Goal: Information Seeking & Learning: Learn about a topic

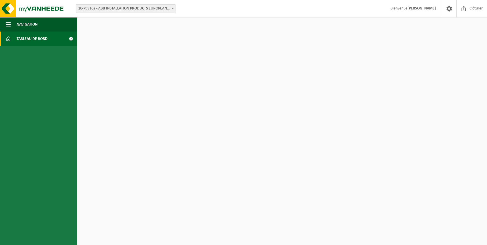
click at [473, 9] on span "Clôturer" at bounding box center [476, 8] width 16 height 17
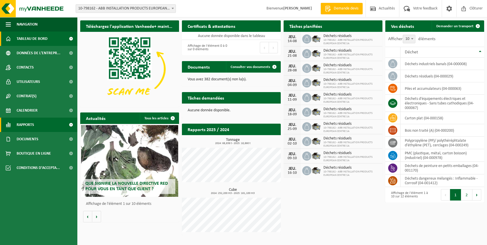
click at [24, 126] on span "Rapports" at bounding box center [25, 125] width 17 height 14
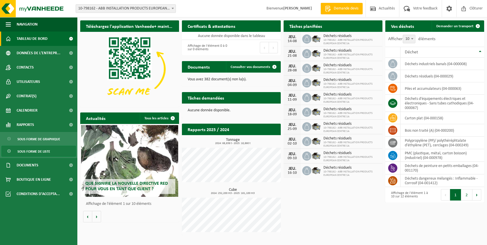
click at [32, 150] on span "Sous forme de liste" at bounding box center [33, 151] width 33 height 11
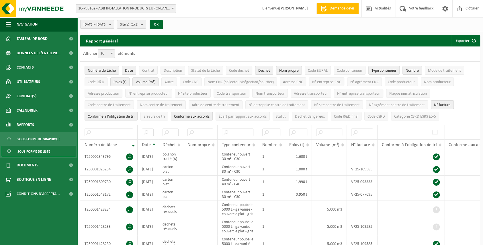
click at [114, 23] on b "submit" at bounding box center [111, 24] width 5 height 8
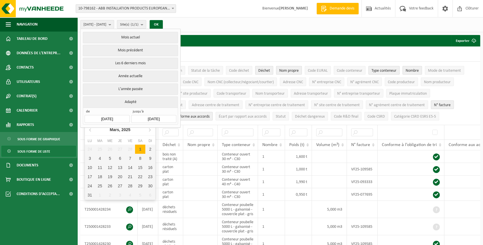
click at [116, 118] on input "[DATE]" at bounding box center [107, 119] width 45 height 8
click at [90, 130] on icon at bounding box center [89, 129] width 1 height 3
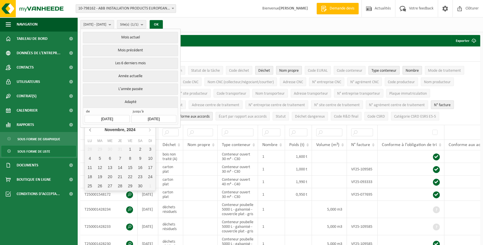
click at [90, 130] on icon at bounding box center [89, 129] width 1 height 3
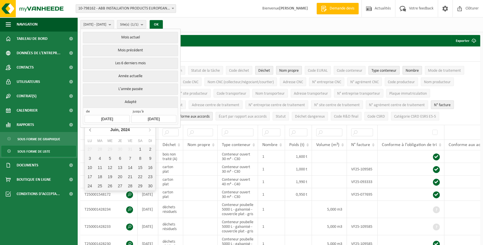
click at [90, 130] on icon at bounding box center [89, 129] width 1 height 3
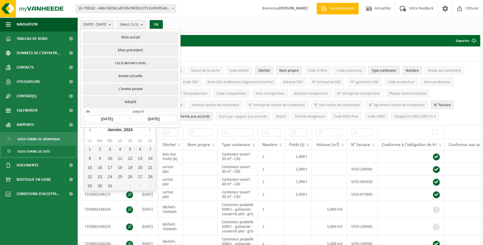
click at [90, 130] on icon at bounding box center [89, 129] width 1 height 3
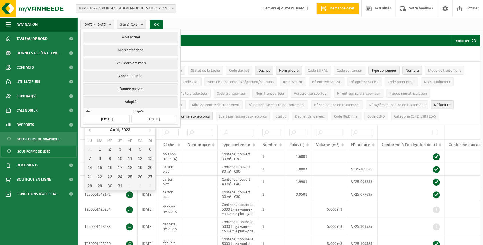
click at [90, 130] on icon at bounding box center [89, 129] width 1 height 3
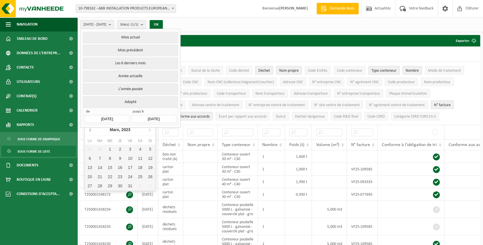
click at [90, 130] on icon at bounding box center [89, 129] width 1 height 3
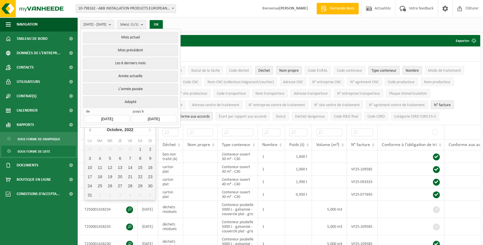
click at [90, 130] on icon at bounding box center [89, 129] width 1 height 3
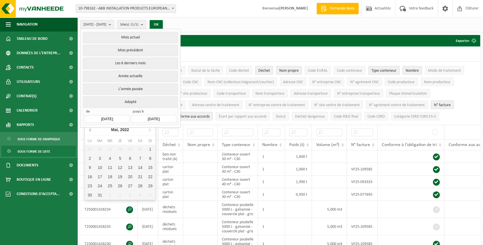
click at [90, 130] on icon at bounding box center [89, 129] width 1 height 3
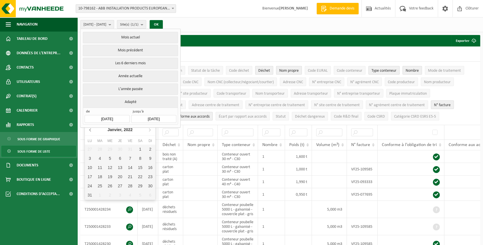
click at [90, 130] on icon at bounding box center [89, 129] width 1 height 3
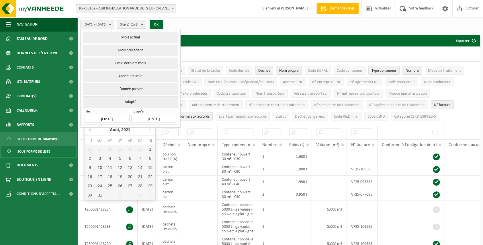
click at [90, 130] on icon at bounding box center [89, 129] width 1 height 3
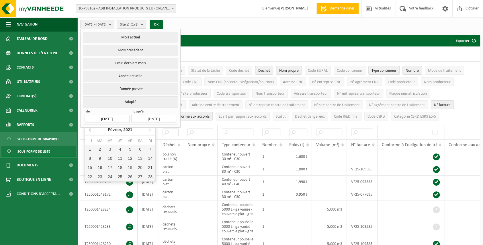
click at [90, 130] on icon at bounding box center [89, 129] width 1 height 3
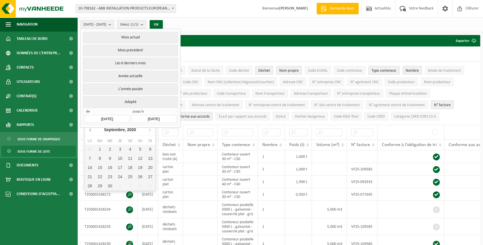
click at [90, 130] on icon at bounding box center [89, 129] width 1 height 3
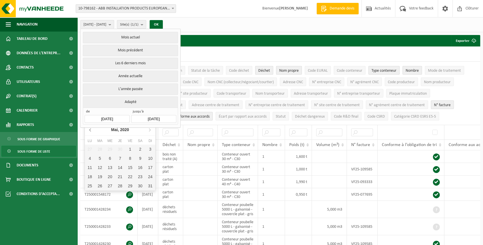
click at [90, 130] on icon at bounding box center [89, 129] width 1 height 3
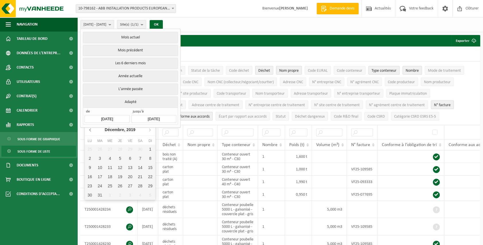
click at [90, 130] on icon at bounding box center [89, 129] width 1 height 3
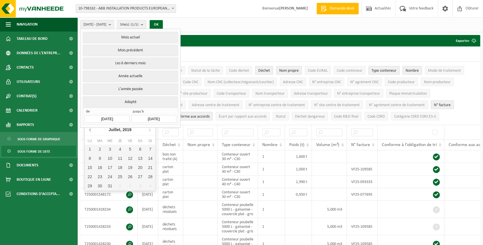
click at [90, 130] on icon at bounding box center [89, 129] width 1 height 3
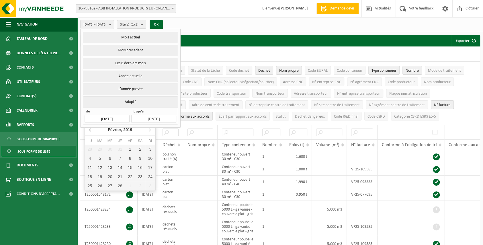
click at [90, 130] on icon at bounding box center [89, 129] width 1 height 3
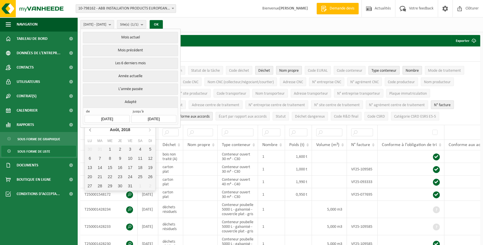
click at [90, 130] on icon at bounding box center [89, 129] width 1 height 3
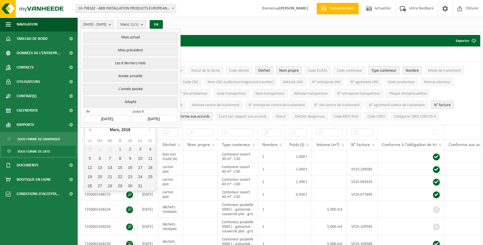
click at [90, 130] on icon at bounding box center [89, 129] width 1 height 3
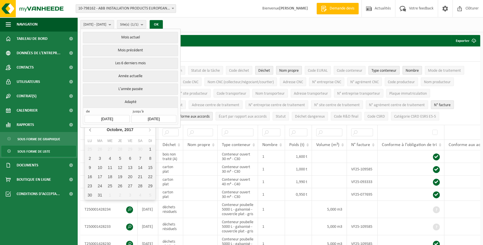
click at [90, 130] on icon at bounding box center [89, 129] width 1 height 3
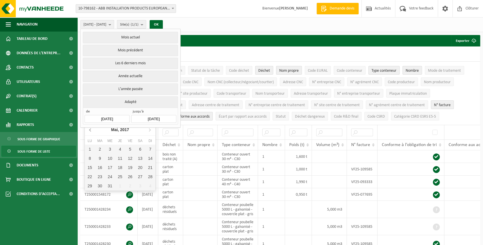
click at [90, 130] on icon at bounding box center [89, 129] width 1 height 3
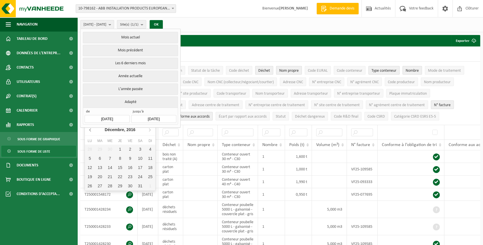
click at [90, 130] on icon at bounding box center [89, 129] width 1 height 3
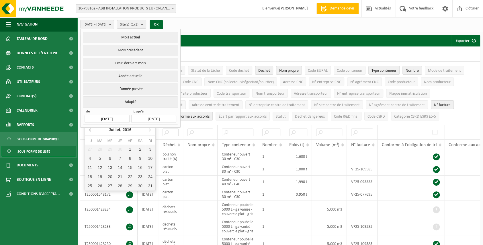
click at [90, 130] on icon at bounding box center [89, 129] width 1 height 3
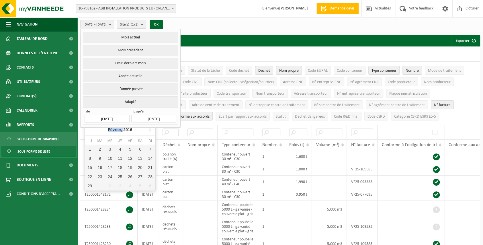
click at [90, 130] on nav "Février, 2016" at bounding box center [120, 130] width 71 height 12
click at [87, 148] on div "1" at bounding box center [90, 148] width 10 height 9
type input "[DATE]"
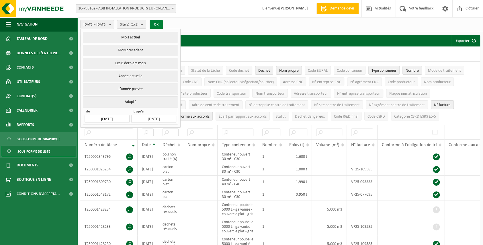
click at [163, 25] on button "OK" at bounding box center [156, 24] width 13 height 9
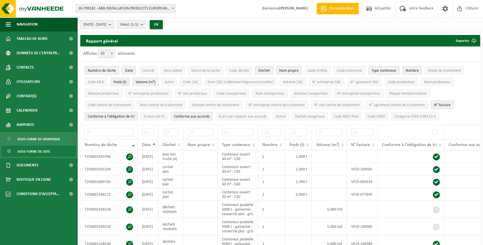
click at [109, 70] on span "Numéro de tâche" at bounding box center [102, 71] width 28 height 4
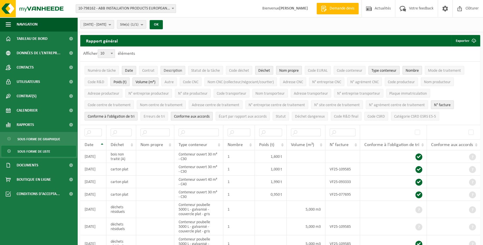
click at [175, 71] on span "Description" at bounding box center [173, 71] width 18 height 4
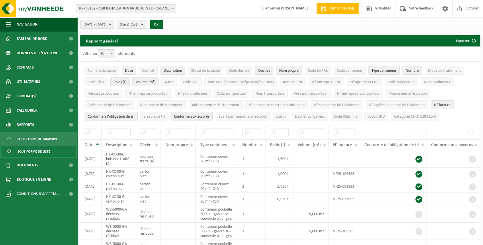
click at [175, 71] on span "Description" at bounding box center [173, 71] width 18 height 4
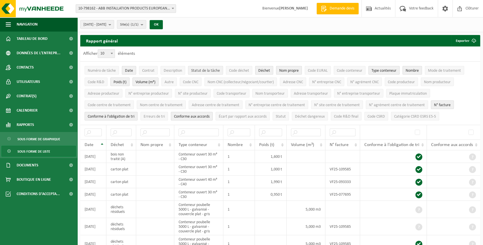
click at [201, 69] on span "Statut de la tâche" at bounding box center [205, 71] width 29 height 4
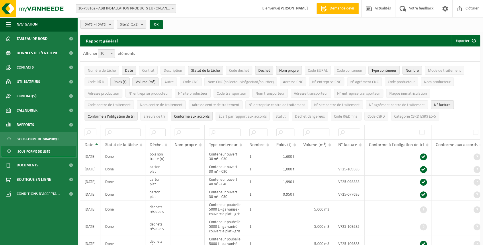
click at [201, 69] on span "Statut de la tâche" at bounding box center [205, 71] width 29 height 4
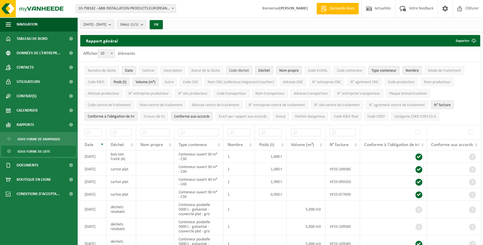
click at [235, 69] on span "Code déchet" at bounding box center [239, 71] width 20 height 4
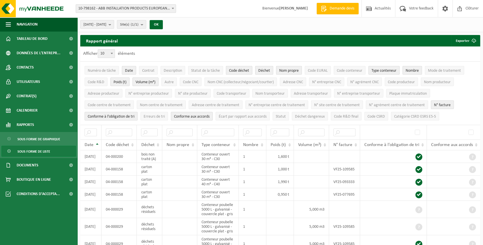
click at [235, 69] on span "Code déchet" at bounding box center [239, 71] width 20 height 4
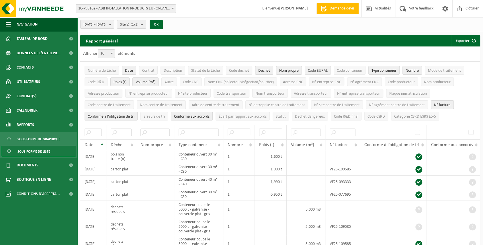
click at [312, 72] on span "Code EURAL" at bounding box center [318, 71] width 20 height 4
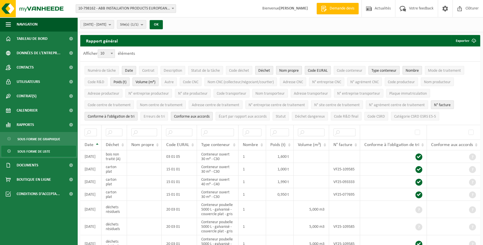
click at [285, 72] on span "Nom propre" at bounding box center [288, 71] width 19 height 4
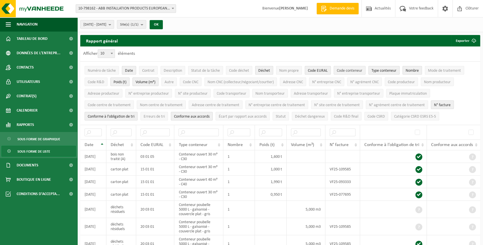
click at [338, 73] on span "Code conteneur" at bounding box center [350, 71] width 26 height 4
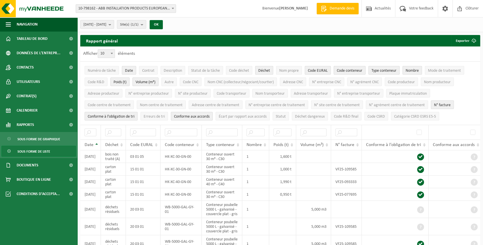
click at [338, 73] on span "Code conteneur" at bounding box center [350, 71] width 26 height 4
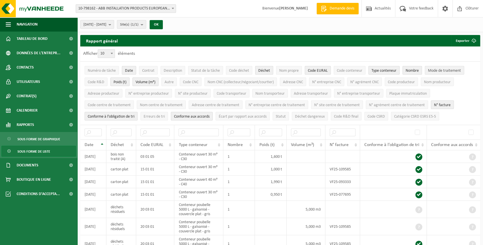
click at [453, 69] on span "Mode de traitement" at bounding box center [444, 71] width 33 height 4
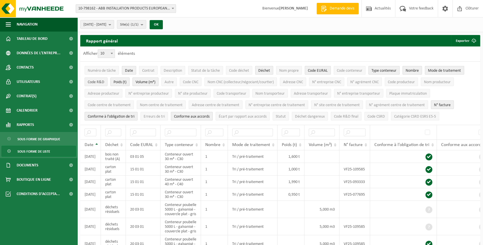
click at [97, 82] on span "Code R&D" at bounding box center [96, 82] width 17 height 4
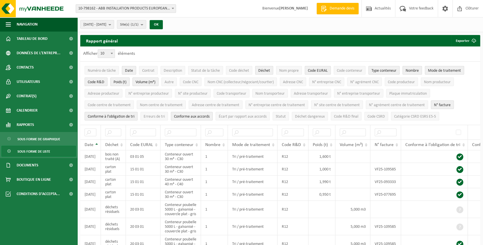
click at [121, 82] on span "Poids (t)" at bounding box center [119, 82] width 13 height 4
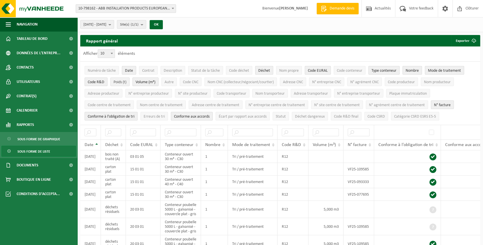
click at [121, 82] on span "Poids (t)" at bounding box center [119, 82] width 13 height 4
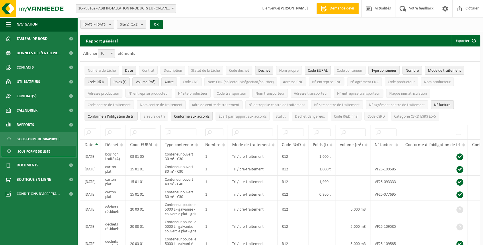
click at [169, 82] on span "Autre" at bounding box center [169, 82] width 9 height 4
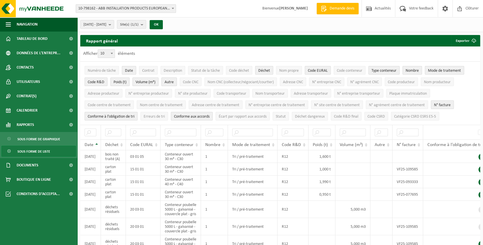
click at [170, 82] on span "Autre" at bounding box center [169, 82] width 9 height 4
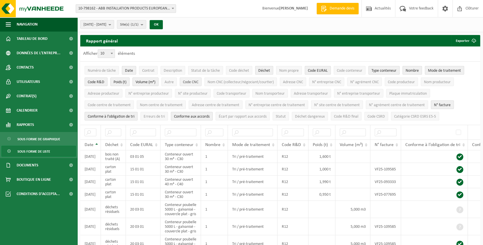
click at [198, 81] on span "Code CNC" at bounding box center [190, 82] width 15 height 4
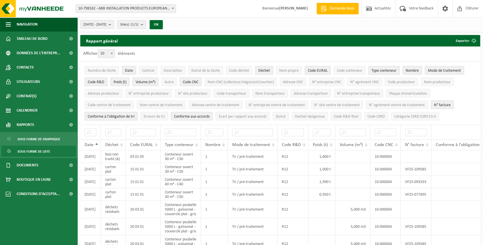
click at [198, 81] on span "Code CNC" at bounding box center [190, 82] width 15 height 4
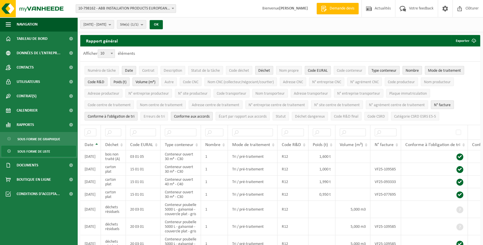
click at [447, 105] on span "N° facture" at bounding box center [442, 105] width 17 height 4
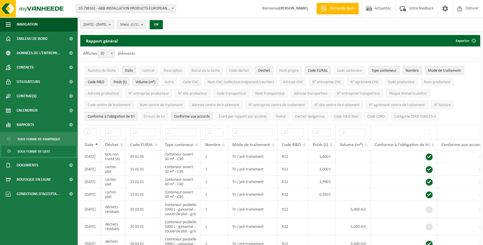
click at [115, 144] on span "Déchet" at bounding box center [111, 144] width 13 height 5
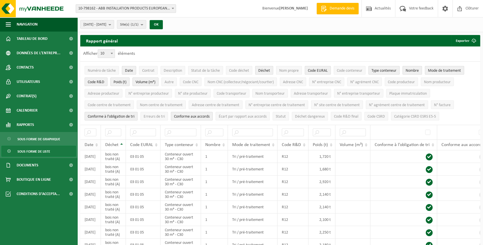
click at [91, 143] on span "Date" at bounding box center [89, 144] width 9 height 5
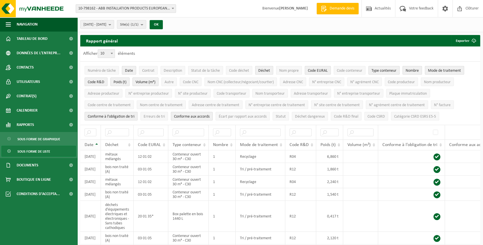
click at [91, 143] on span "Date" at bounding box center [89, 144] width 9 height 5
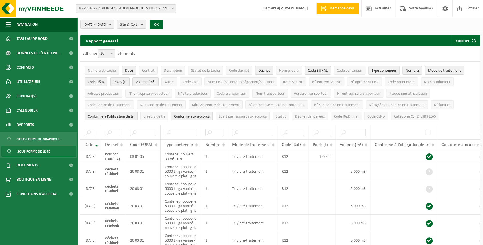
click at [91, 143] on span "Date" at bounding box center [89, 144] width 9 height 5
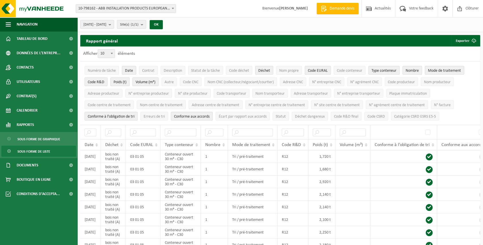
click at [116, 144] on span "Déchet" at bounding box center [111, 144] width 13 height 5
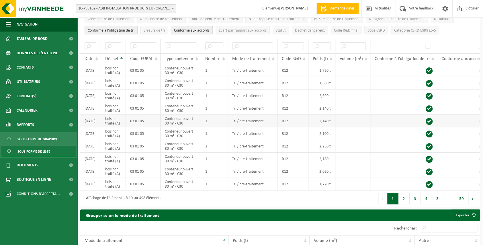
scroll to position [86, 0]
click at [404, 201] on button "2" at bounding box center [403, 198] width 11 height 11
click at [415, 200] on button "3" at bounding box center [415, 198] width 11 height 11
click at [425, 200] on button "4" at bounding box center [426, 198] width 11 height 11
click at [435, 200] on button "5" at bounding box center [437, 198] width 11 height 11
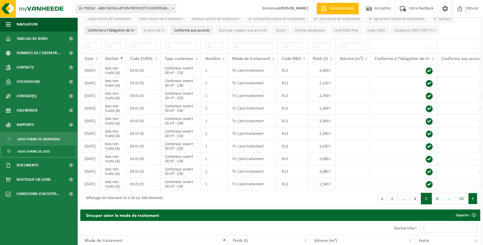
click at [472, 201] on button "Suivant" at bounding box center [472, 198] width 9 height 11
click at [472, 204] on button "Suivant" at bounding box center [472, 198] width 9 height 11
click at [472, 201] on button "Suivant" at bounding box center [472, 198] width 9 height 11
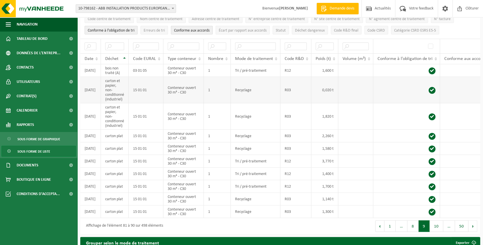
click at [113, 87] on td "carton et papier, non-conditionné (industriel)" at bounding box center [115, 90] width 28 height 26
drag, startPoint x: 122, startPoint y: 97, endPoint x: 101, endPoint y: 80, distance: 27.0
click at [101, 80] on td "carton et papier, non-conditionné (industriel)" at bounding box center [115, 90] width 28 height 26
copy td "carton et papier, non-conditionné (industriel)"
click at [382, 228] on button "Précédent" at bounding box center [379, 225] width 9 height 11
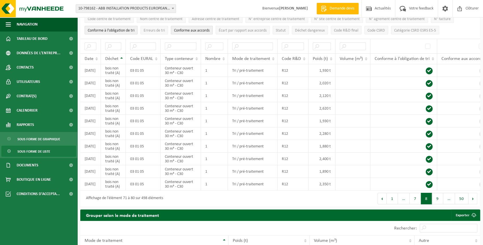
click at [382, 228] on div "Rechercher:" at bounding box center [380, 228] width 200 height 14
click at [383, 200] on button "Précédent" at bounding box center [381, 198] width 9 height 11
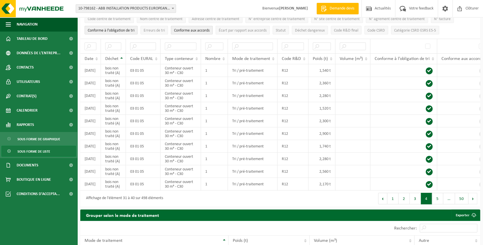
click at [383, 200] on button "Précédent" at bounding box center [382, 198] width 9 height 11
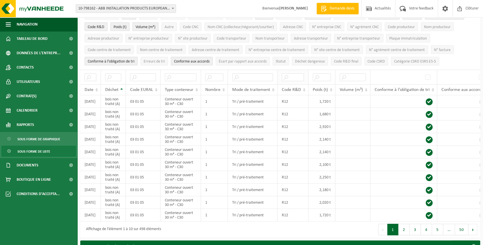
scroll to position [29, 0]
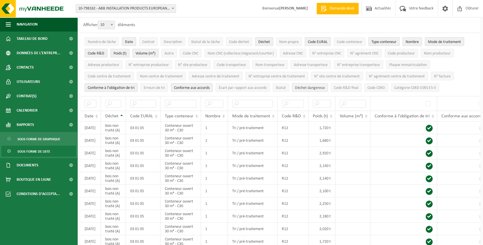
click at [297, 87] on span "Déchet dangereux" at bounding box center [310, 88] width 30 height 4
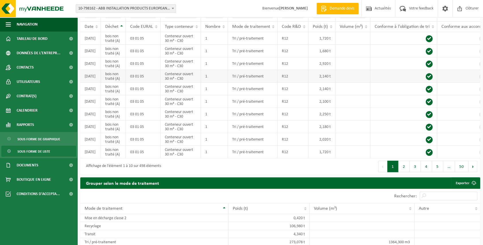
scroll to position [86, 0]
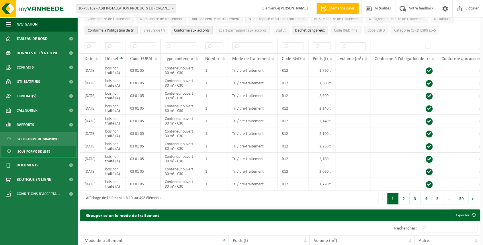
click at [90, 58] on span "Date" at bounding box center [89, 58] width 9 height 5
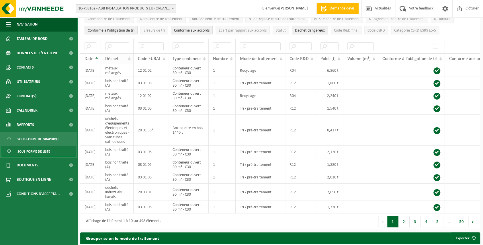
click at [121, 57] on div "Déchet" at bounding box center [115, 58] width 21 height 5
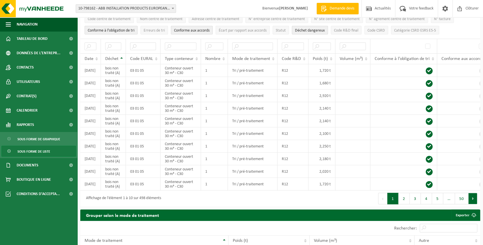
click at [473, 201] on button "Suivant" at bounding box center [472, 198] width 9 height 11
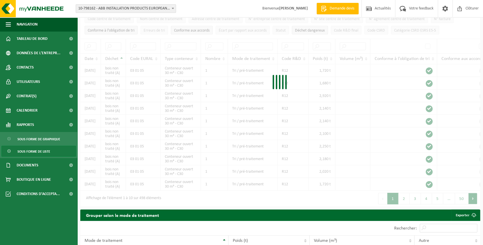
click at [473, 201] on div "Afficher 10 25 50 100 10 éléments Numéro [PERSON_NAME] Date Contrat Description…" at bounding box center [280, 83] width 400 height 246
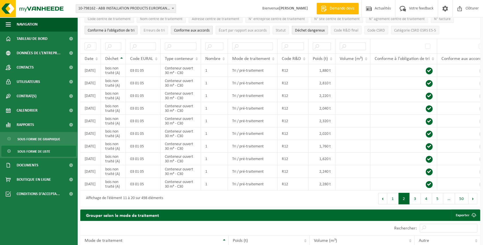
click at [473, 201] on button "Suivant" at bounding box center [472, 198] width 9 height 11
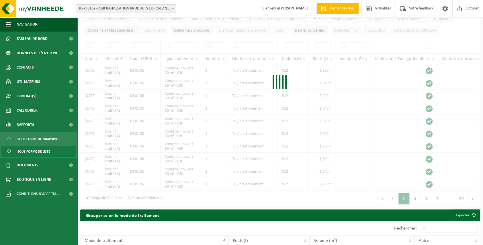
click at [473, 201] on div "Afficher 10 25 50 100 10 éléments Numéro [PERSON_NAME] Date Contrat Description…" at bounding box center [280, 83] width 400 height 246
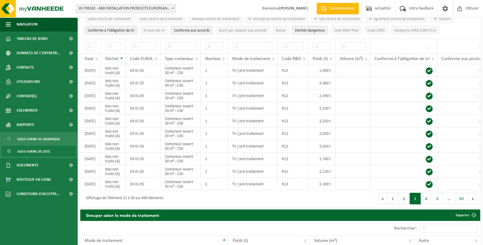
click at [473, 201] on button "Suivant" at bounding box center [472, 198] width 9 height 11
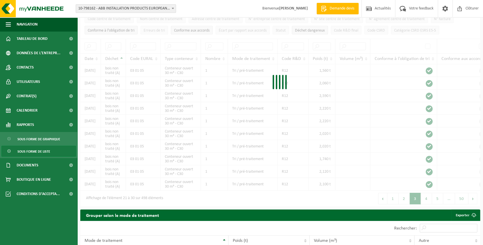
click at [473, 201] on div "Afficher 10 25 50 100 10 éléments Numéro [PERSON_NAME] Date Contrat Description…" at bounding box center [280, 83] width 400 height 246
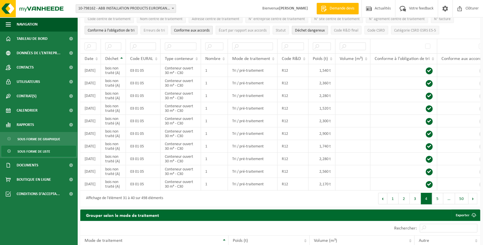
click at [473, 201] on button "Suivant" at bounding box center [472, 198] width 9 height 11
click at [382, 201] on button "Précédent" at bounding box center [381, 198] width 9 height 11
click at [475, 203] on button "Suivant" at bounding box center [472, 198] width 9 height 11
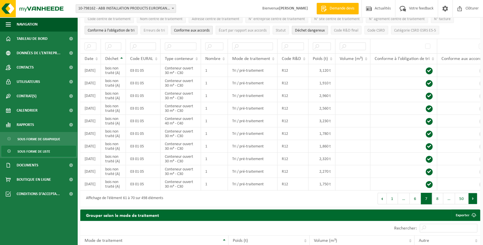
click at [474, 201] on button "Suivant" at bounding box center [472, 198] width 9 height 11
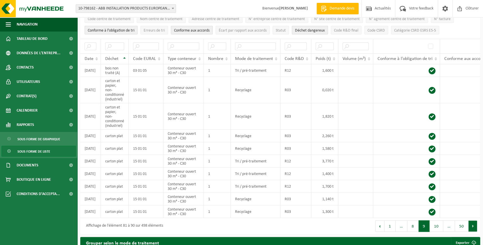
click at [475, 230] on button "Suivant" at bounding box center [472, 225] width 9 height 11
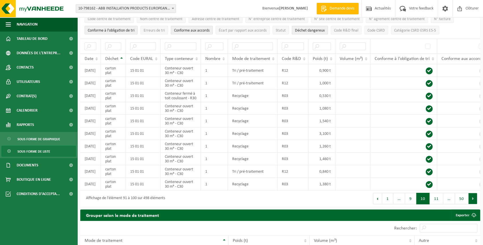
click at [473, 204] on button "Suivant" at bounding box center [472, 198] width 9 height 11
click at [473, 199] on button "Suivant" at bounding box center [472, 198] width 9 height 11
click at [472, 200] on button "Suivant" at bounding box center [472, 198] width 9 height 11
click at [473, 204] on button "Suivant" at bounding box center [472, 198] width 9 height 11
click at [473, 206] on div "Premier Précédent 1 … 13 14 15 … 50 Suivant Dernier" at bounding box center [380, 198] width 200 height 16
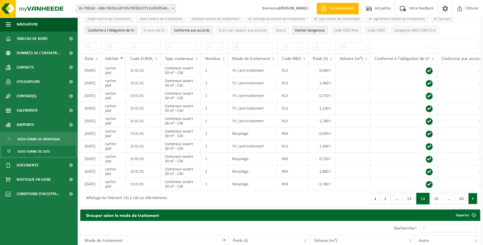
click at [473, 201] on button "Suivant" at bounding box center [472, 198] width 9 height 11
click at [473, 201] on div "Premier Précédent 1 … 15 16 17 … 50 Suivant Dernier" at bounding box center [380, 198] width 200 height 16
click at [476, 204] on button "Suivant" at bounding box center [472, 198] width 9 height 11
click at [473, 202] on button "Suivant" at bounding box center [472, 198] width 9 height 11
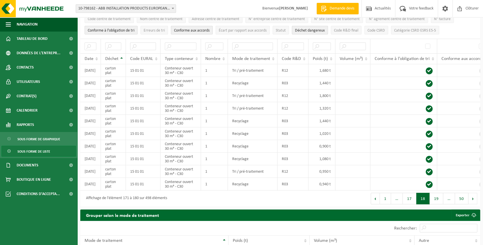
click at [473, 202] on button "Suivant" at bounding box center [472, 198] width 9 height 11
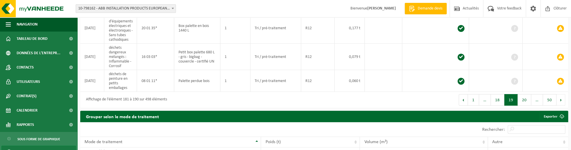
scroll to position [275, 0]
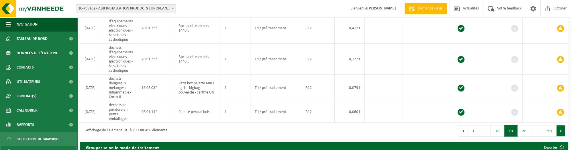
click at [483, 130] on button "Suivant" at bounding box center [561, 130] width 9 height 11
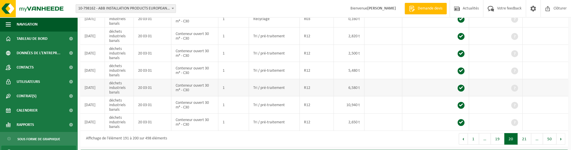
scroll to position [189, 0]
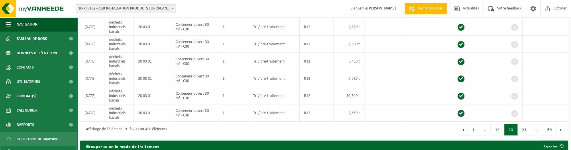
drag, startPoint x: 465, startPoint y: 126, endPoint x: 441, endPoint y: 118, distance: 25.6
click at [465, 126] on button "Précédent" at bounding box center [463, 129] width 9 height 11
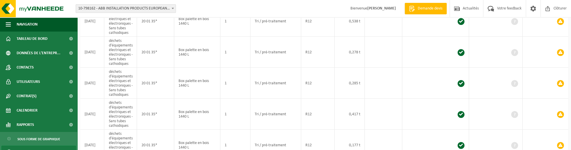
scroll to position [328, 0]
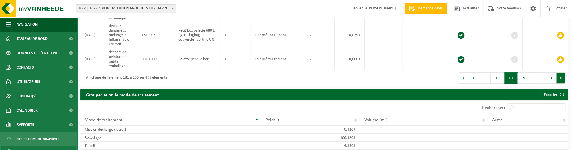
click at [483, 74] on button "Suivant" at bounding box center [561, 77] width 9 height 11
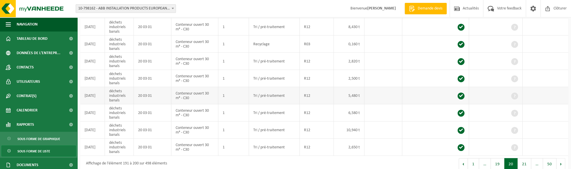
scroll to position [183, 0]
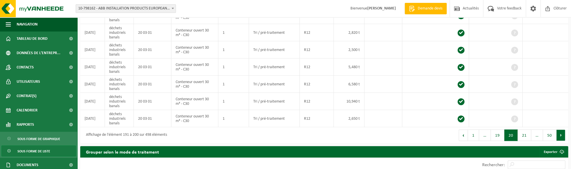
click at [483, 134] on button "Suivant" at bounding box center [561, 135] width 9 height 11
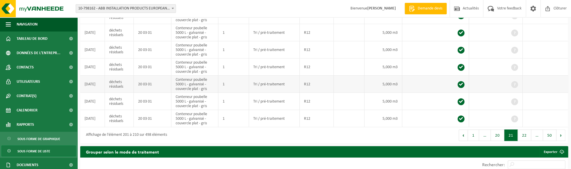
scroll to position [155, 0]
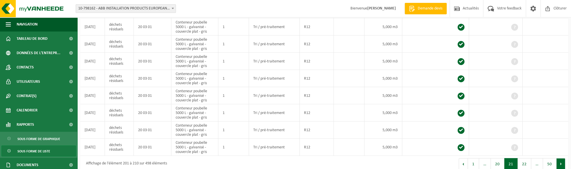
click at [483, 161] on button "Suivant" at bounding box center [561, 163] width 9 height 11
click at [483, 159] on button "Suivant" at bounding box center [561, 163] width 9 height 11
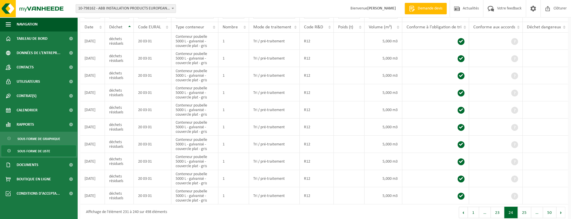
scroll to position [105, 0]
click at [483, 210] on button "Suivant" at bounding box center [561, 213] width 9 height 11
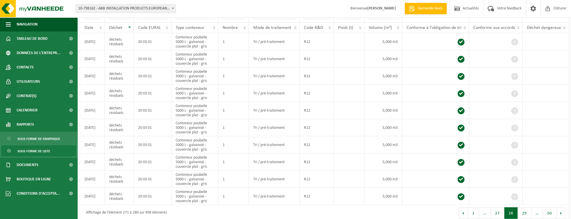
click at [483, 210] on button "Suivant" at bounding box center [561, 213] width 9 height 11
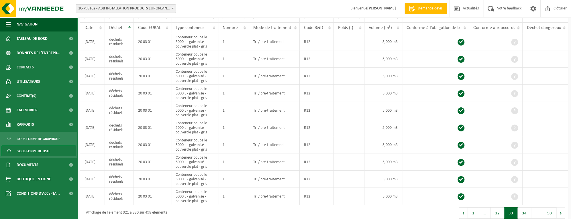
click at [483, 210] on button "Suivant" at bounding box center [561, 213] width 9 height 11
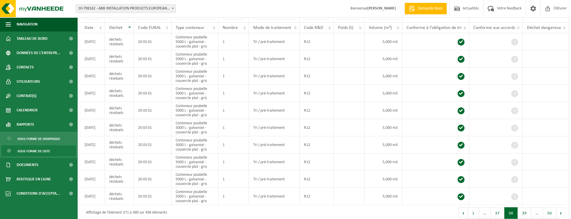
click at [483, 210] on button "Suivant" at bounding box center [561, 213] width 9 height 11
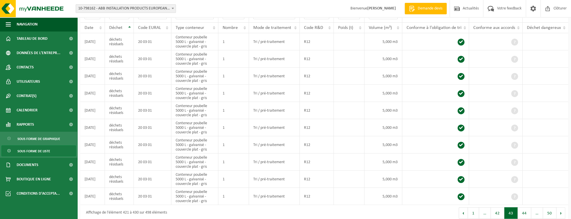
click at [483, 210] on button "Suivant" at bounding box center [561, 213] width 9 height 11
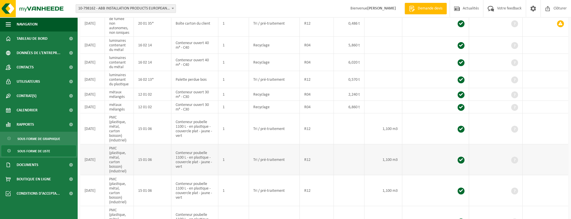
scroll to position [208, 0]
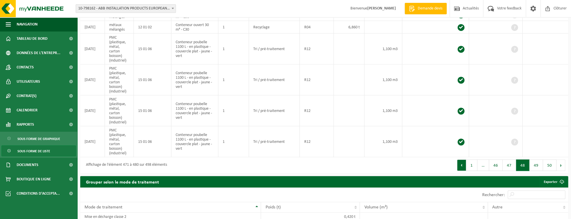
click at [465, 168] on button "Précédent" at bounding box center [461, 165] width 9 height 11
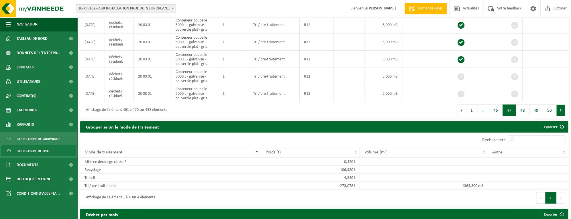
click at [483, 109] on button "Suivant" at bounding box center [561, 110] width 9 height 11
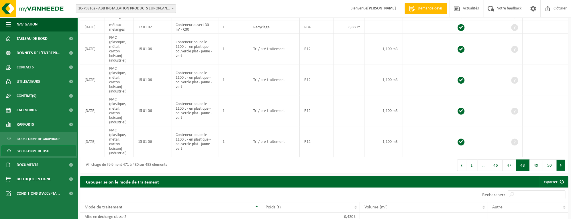
click at [483, 167] on button "Suivant" at bounding box center [561, 165] width 9 height 11
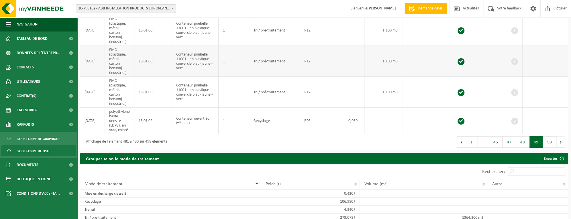
scroll to position [310, 0]
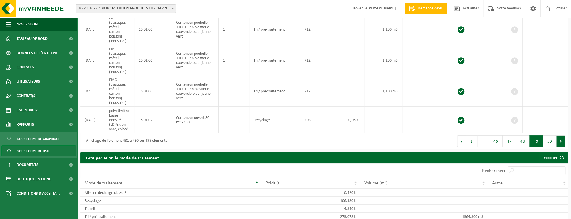
click at [483, 140] on button "Suivant" at bounding box center [561, 141] width 9 height 11
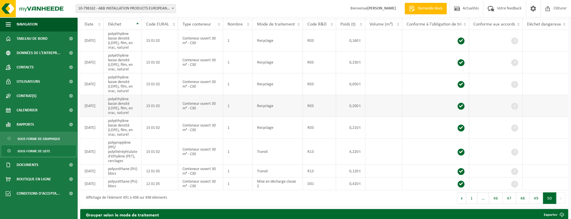
scroll to position [138, 0]
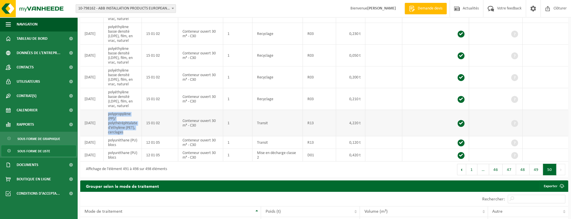
drag, startPoint x: 129, startPoint y: 131, endPoint x: 107, endPoint y: 113, distance: 28.3
click at [107, 113] on td "polypropylène (PP)/ polythéréphtalate d'éthylène (PET), cerclages" at bounding box center [123, 123] width 38 height 26
copy td "polypropylène (PP)/ polythéréphtalate d'éthylène (PET), cerclages"
drag, startPoint x: 127, startPoint y: 142, endPoint x: 108, endPoint y: 139, distance: 18.7
click at [108, 139] on td "polyuréthane (PU) blocs" at bounding box center [123, 142] width 38 height 13
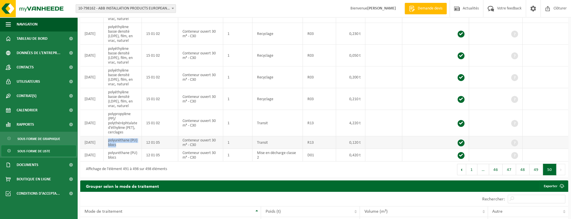
copy td "polyuréthane (PU) blocs"
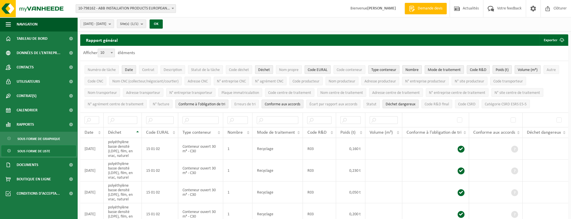
scroll to position [0, 0]
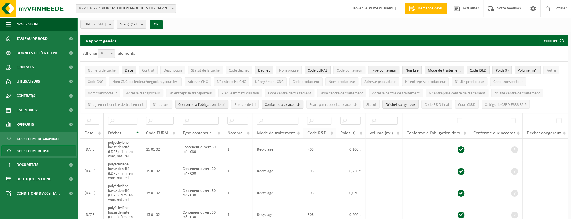
click at [321, 131] on span "Code R&D" at bounding box center [316, 133] width 19 height 5
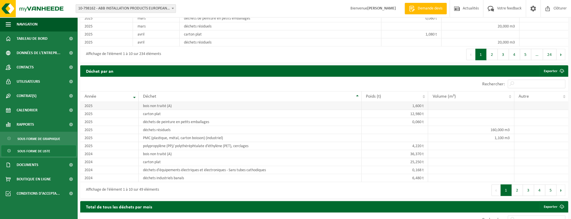
scroll to position [456, 0]
click at [152, 97] on span "Déchet" at bounding box center [149, 96] width 13 height 5
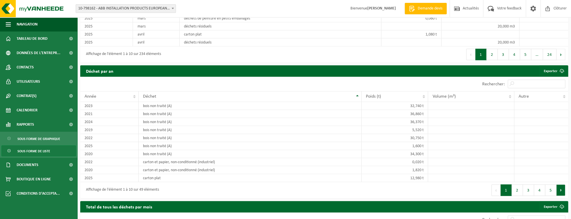
click at [483, 189] on button "Suivant" at bounding box center [561, 190] width 9 height 11
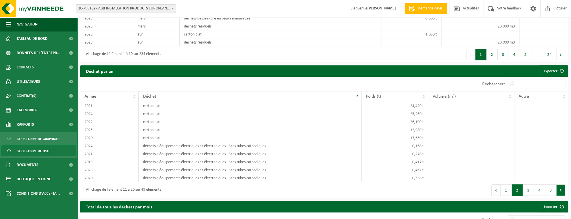
click at [483, 188] on button "Suivant" at bounding box center [561, 190] width 9 height 11
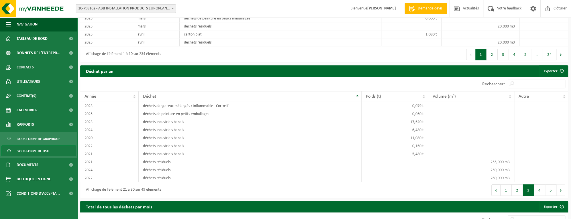
click at [483, 188] on button "Suivant" at bounding box center [561, 190] width 9 height 11
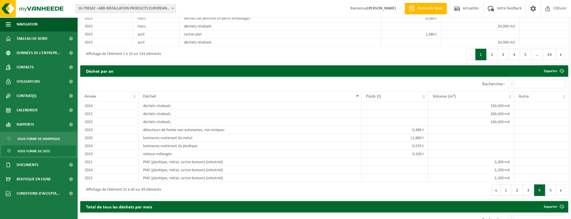
click at [483, 188] on button "Suivant" at bounding box center [561, 190] width 9 height 11
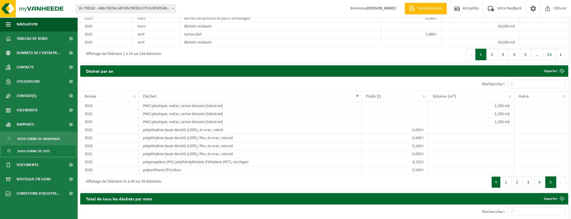
click at [483, 181] on button "Précédent" at bounding box center [496, 182] width 9 height 11
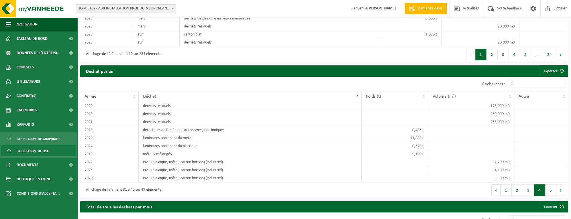
click at [483, 182] on div "Premier Précédent 1 2 3 4 5 Suivant [PERSON_NAME]" at bounding box center [446, 190] width 244 height 16
drag, startPoint x: 498, startPoint y: 181, endPoint x: 498, endPoint y: 188, distance: 6.6
click at [483, 188] on button "Précédent" at bounding box center [496, 190] width 9 height 11
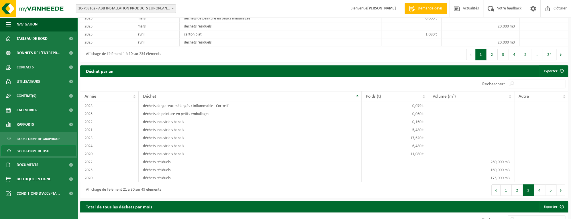
click at [483, 188] on button "Précédent" at bounding box center [496, 190] width 9 height 11
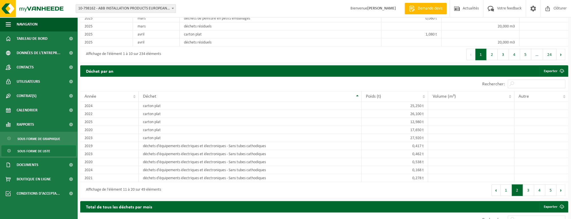
click at [483, 188] on button "Précédent" at bounding box center [496, 190] width 9 height 11
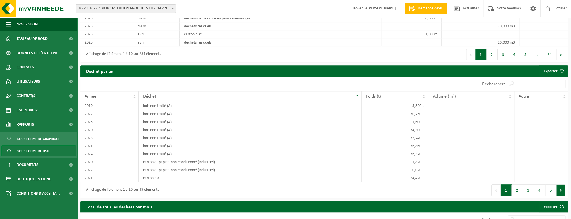
click at [483, 189] on button "Suivant" at bounding box center [561, 190] width 9 height 11
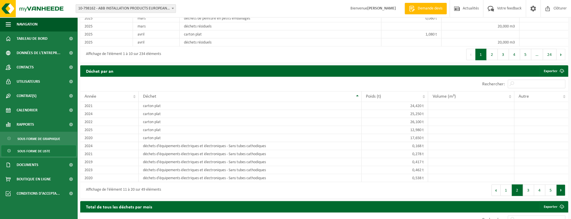
click at [483, 192] on button "Suivant" at bounding box center [561, 190] width 9 height 11
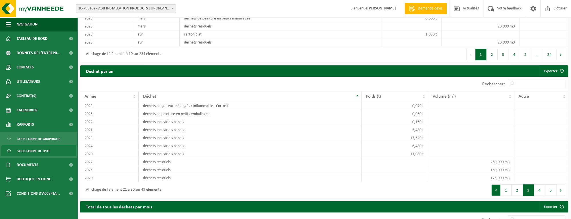
click at [483, 190] on button "Précédent" at bounding box center [496, 190] width 9 height 11
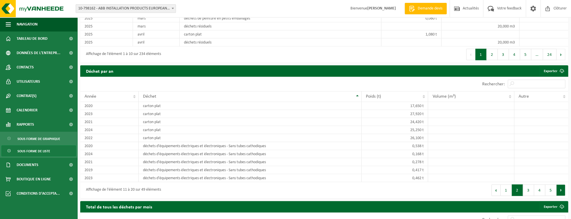
click at [483, 191] on button "Suivant" at bounding box center [561, 190] width 9 height 11
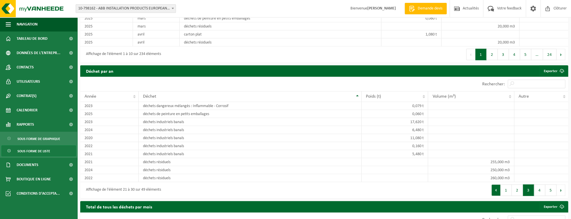
click at [483, 190] on button "Précédent" at bounding box center [496, 190] width 9 height 11
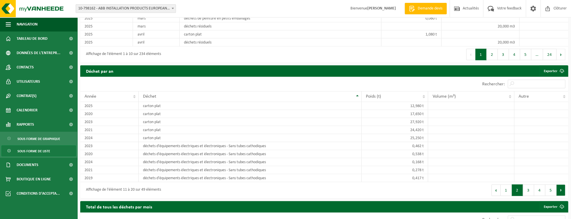
click at [483, 189] on button "Suivant" at bounding box center [561, 190] width 9 height 11
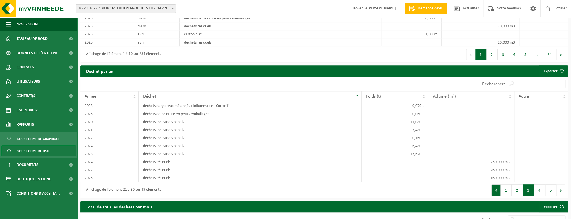
click at [483, 188] on button "Précédent" at bounding box center [496, 190] width 9 height 11
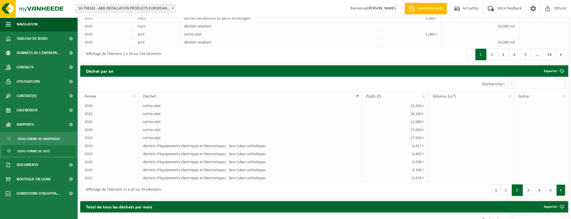
click at [483, 190] on button "Suivant" at bounding box center [561, 190] width 9 height 11
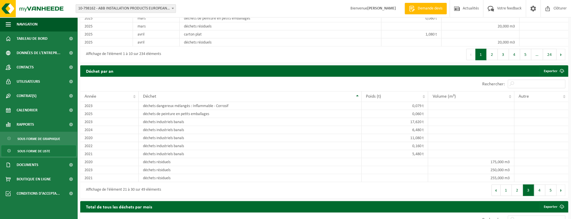
click at [483, 190] on button "Suivant" at bounding box center [561, 190] width 9 height 11
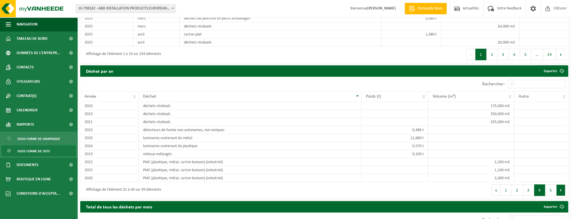
click at [483, 187] on button "Suivant" at bounding box center [561, 190] width 9 height 11
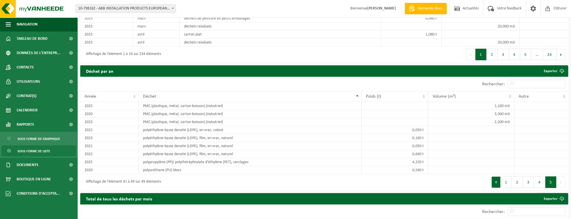
click at [483, 180] on button "Précédent" at bounding box center [496, 182] width 9 height 11
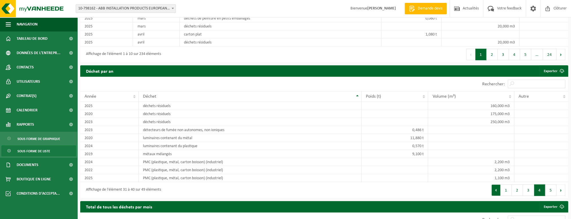
click at [483, 188] on button "Précédent" at bounding box center [496, 190] width 9 height 11
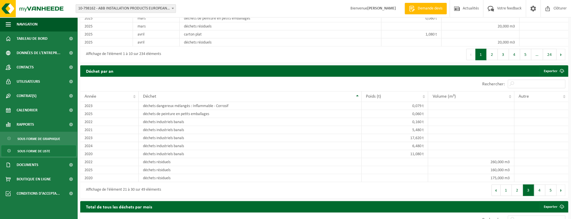
click at [483, 188] on button "Précédent" at bounding box center [496, 190] width 9 height 11
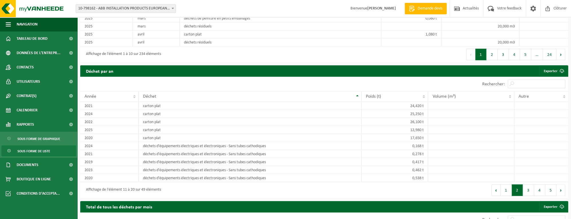
click at [483, 188] on button "Précédent" at bounding box center [496, 190] width 9 height 11
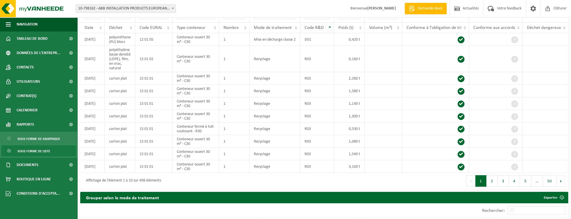
scroll to position [86, 0]
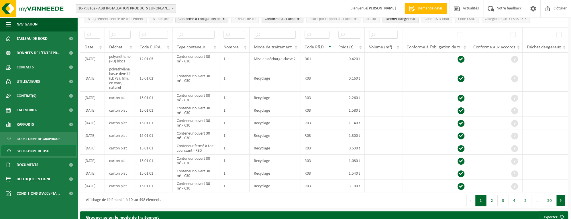
click at [483, 203] on button "Suivant" at bounding box center [561, 200] width 9 height 11
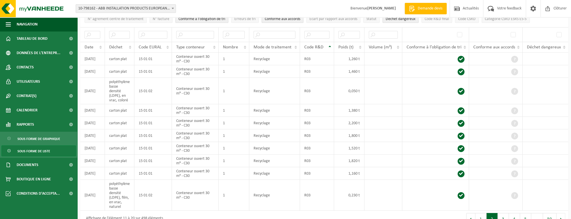
scroll to position [88, 0]
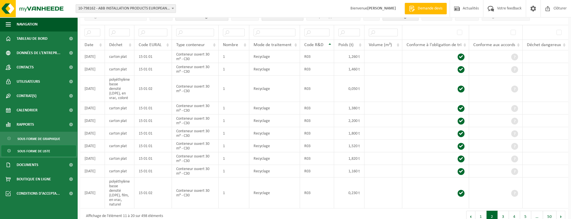
click at [483, 203] on td at bounding box center [546, 193] width 46 height 31
click at [483, 214] on button "Suivant" at bounding box center [561, 216] width 9 height 11
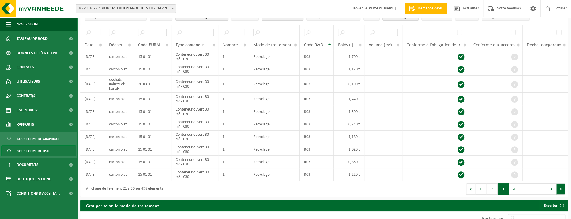
click at [483, 188] on button "Suivant" at bounding box center [561, 188] width 9 height 11
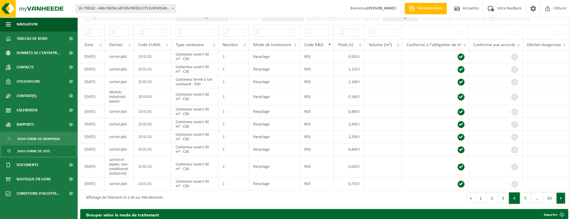
click at [483, 199] on button "Suivant" at bounding box center [561, 198] width 9 height 11
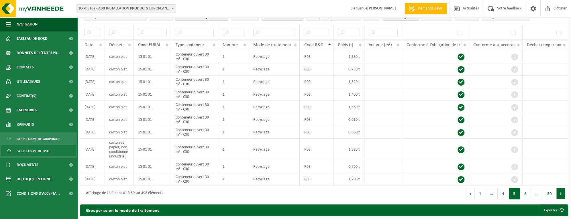
click at [483, 189] on button "Suivant" at bounding box center [561, 193] width 9 height 11
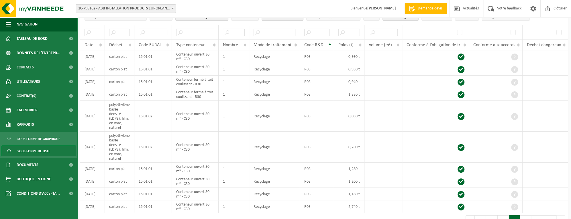
scroll to position [93, 0]
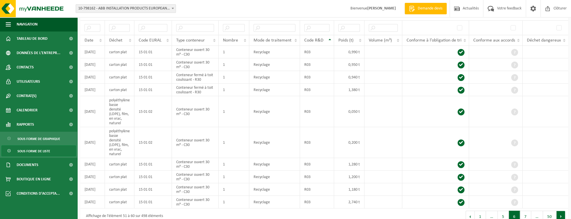
click at [483, 213] on button "Suivant" at bounding box center [561, 216] width 9 height 11
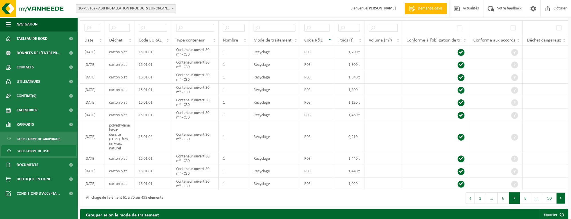
click at [483, 197] on button "Suivant" at bounding box center [561, 198] width 9 height 11
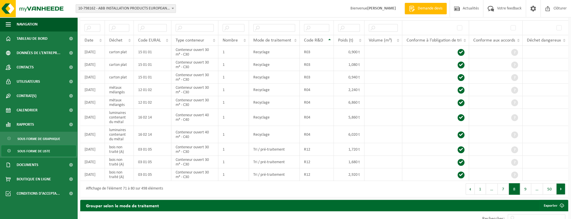
click at [483, 187] on button "Suivant" at bounding box center [561, 188] width 9 height 11
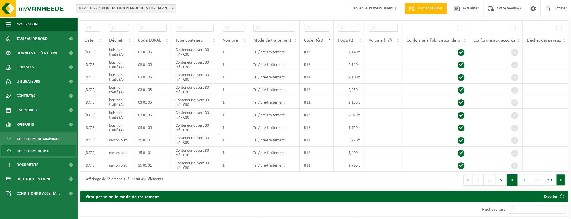
click at [483, 176] on button "Suivant" at bounding box center [561, 179] width 9 height 11
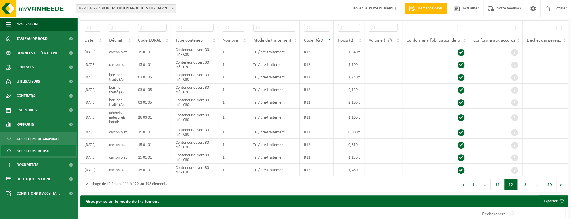
click at [483, 177] on div "Premier Précédent 1 … 11 12 13 … 50 Suivant Dernier" at bounding box center [446, 185] width 244 height 16
click at [483, 183] on button "Suivant" at bounding box center [561, 184] width 9 height 11
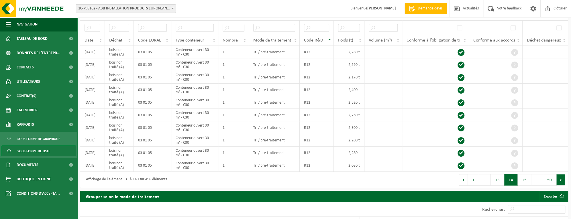
click at [483, 179] on button "Suivant" at bounding box center [561, 179] width 9 height 11
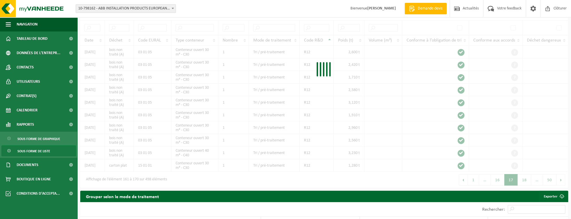
click at [483, 179] on div at bounding box center [324, 71] width 488 height 234
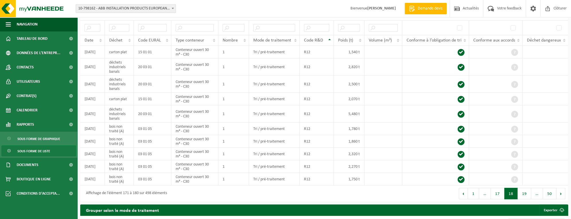
drag, startPoint x: 559, startPoint y: 179, endPoint x: 560, endPoint y: 191, distance: 11.8
click at [483, 191] on button "Suivant" at bounding box center [561, 193] width 9 height 11
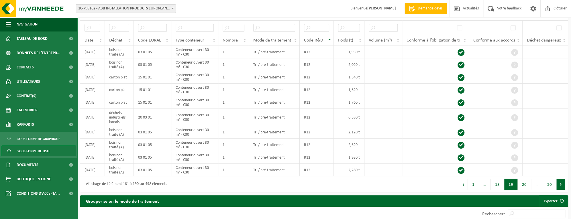
click at [483, 184] on button "Suivant" at bounding box center [561, 184] width 9 height 11
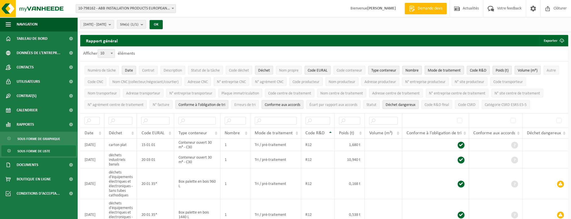
scroll to position [0, 0]
click at [111, 132] on span "Déchet" at bounding box center [115, 133] width 13 height 5
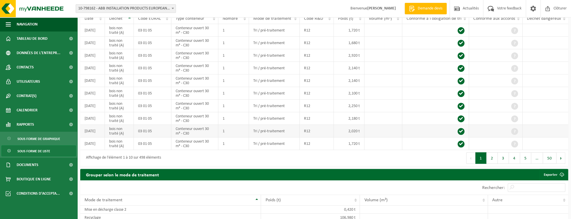
scroll to position [86, 0]
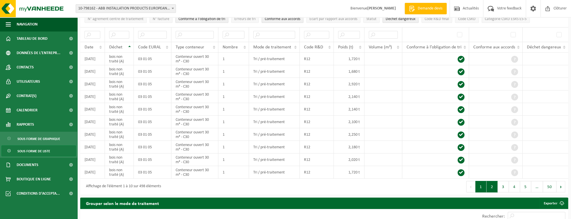
click at [483, 185] on button "2" at bounding box center [492, 186] width 11 height 11
click at [483, 185] on button "Suivant" at bounding box center [561, 186] width 9 height 11
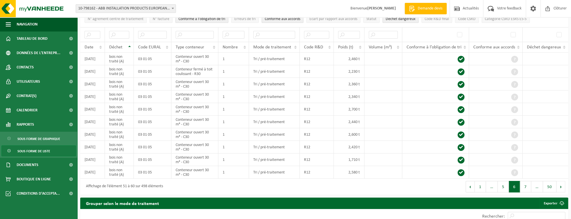
click at [483, 185] on button "Suivant" at bounding box center [561, 186] width 9 height 11
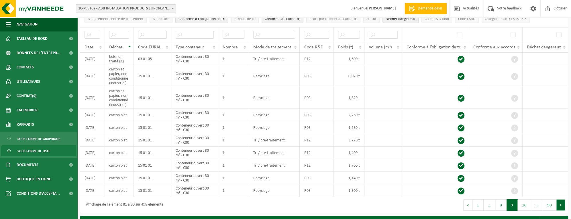
click at [483, 201] on button "Suivant" at bounding box center [561, 204] width 9 height 11
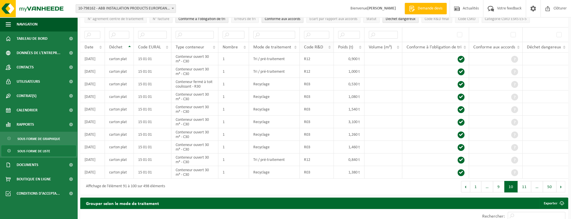
click at [314, 47] on span "Code R&D" at bounding box center [313, 47] width 19 height 5
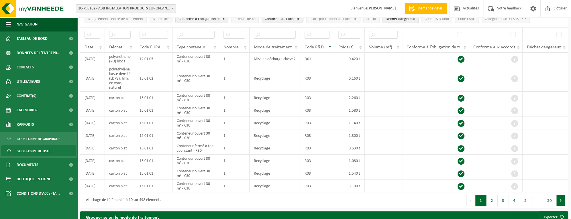
click at [483, 202] on button "Suivant" at bounding box center [561, 200] width 9 height 11
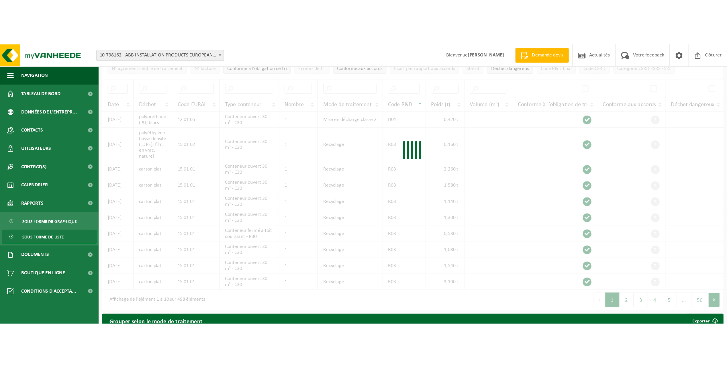
scroll to position [88, 0]
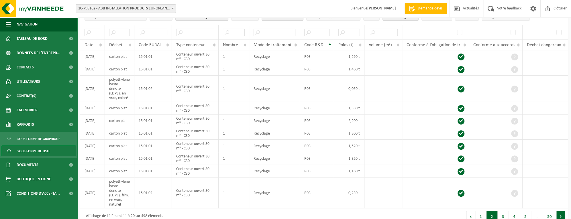
click at [483, 215] on button "Suivant" at bounding box center [561, 216] width 9 height 11
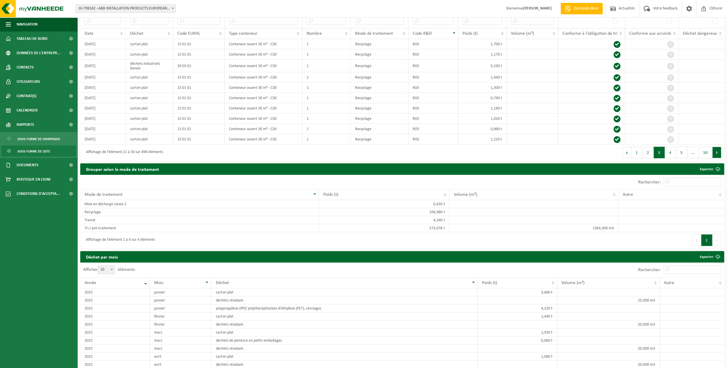
click at [483, 152] on button "Suivant" at bounding box center [717, 152] width 9 height 11
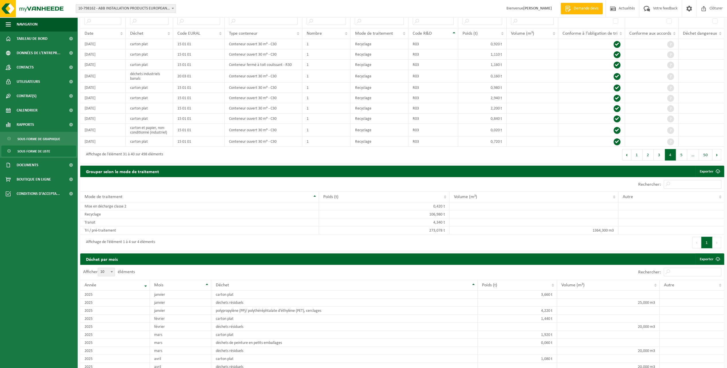
click at [483, 152] on button "Suivant" at bounding box center [717, 154] width 9 height 11
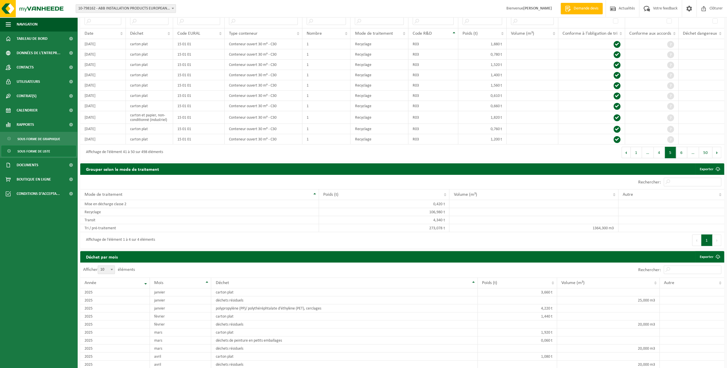
click at [483, 152] on button "Suivant" at bounding box center [717, 152] width 9 height 11
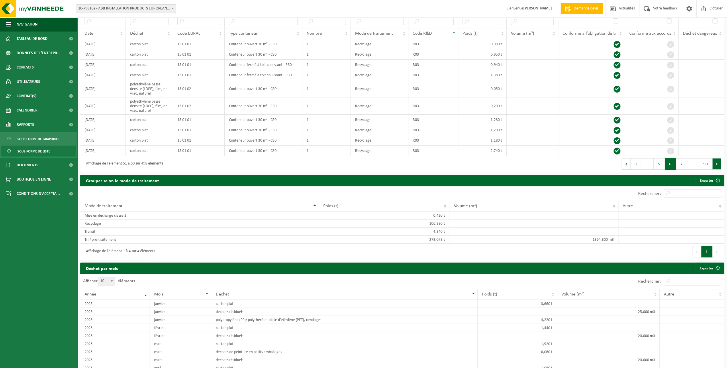
click at [483, 163] on button "Suivant" at bounding box center [717, 163] width 9 height 11
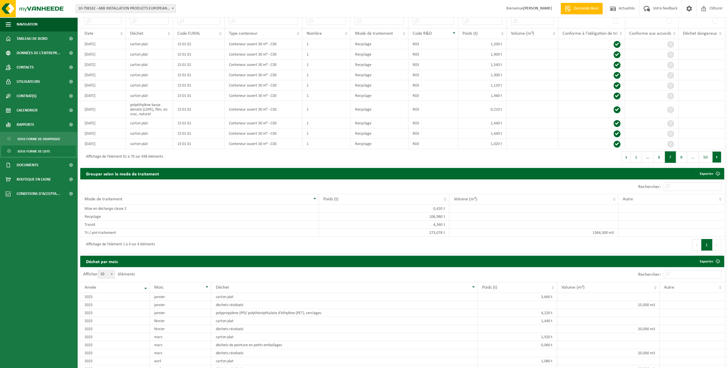
click at [483, 155] on button "Suivant" at bounding box center [717, 156] width 9 height 11
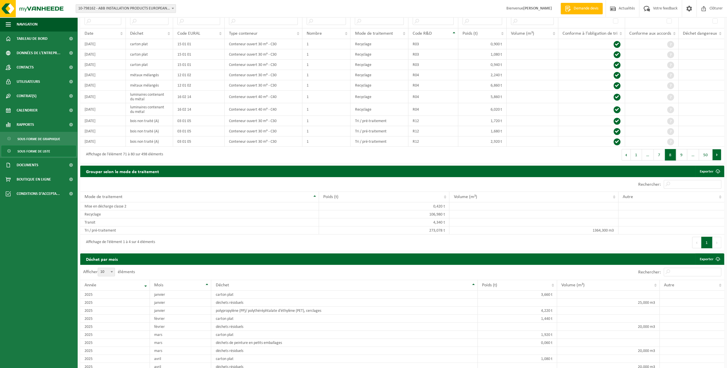
click at [483, 153] on button "Suivant" at bounding box center [717, 154] width 9 height 11
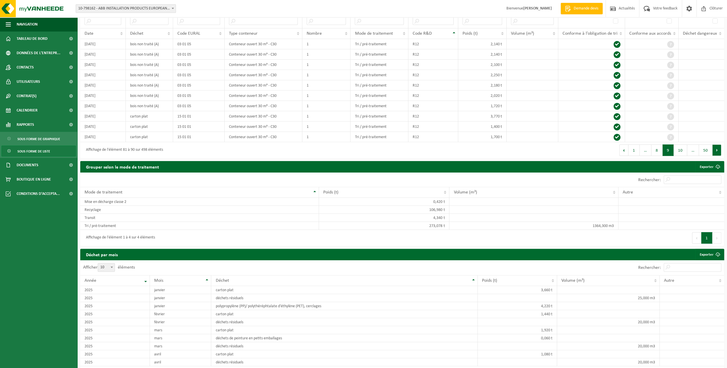
click at [483, 150] on button "Suivant" at bounding box center [717, 149] width 9 height 11
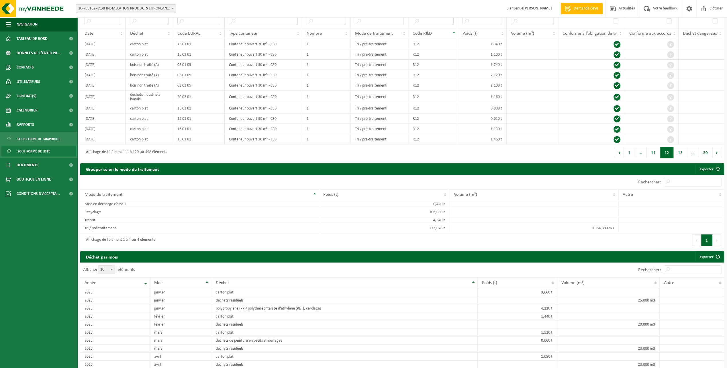
click at [483, 150] on button "Suivant" at bounding box center [717, 152] width 9 height 11
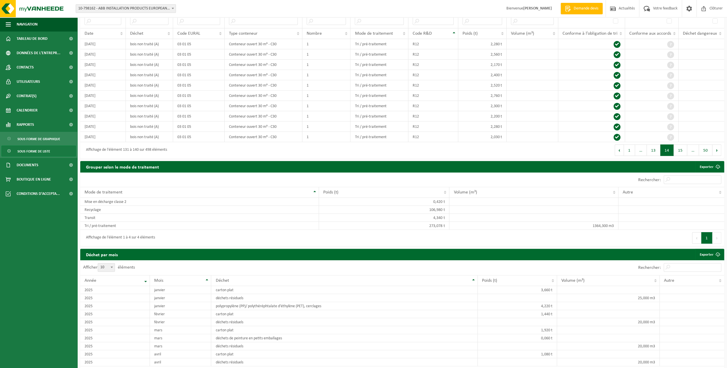
click at [483, 150] on button "Suivant" at bounding box center [717, 149] width 9 height 11
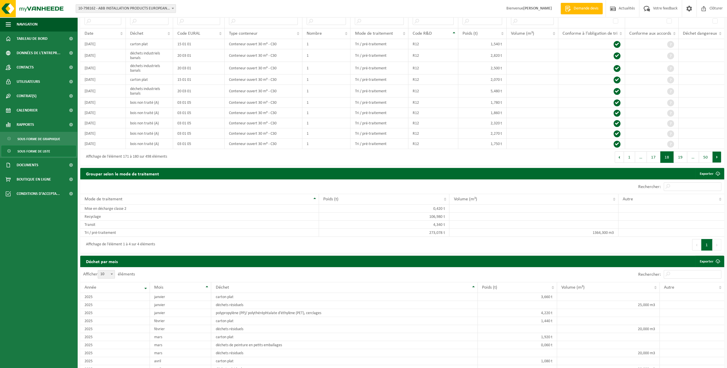
click at [483, 154] on button "Suivant" at bounding box center [717, 156] width 9 height 11
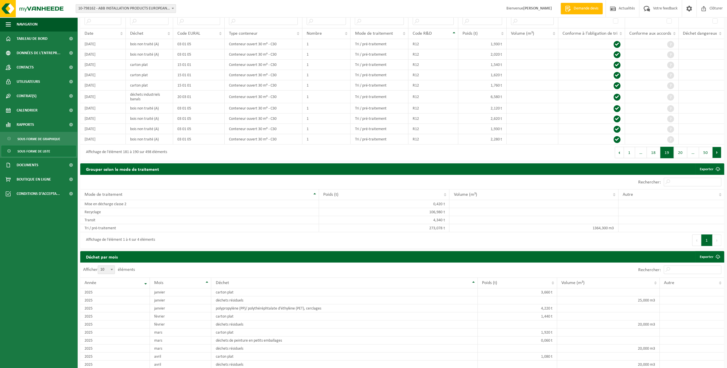
click at [483, 151] on button "Suivant" at bounding box center [717, 152] width 9 height 11
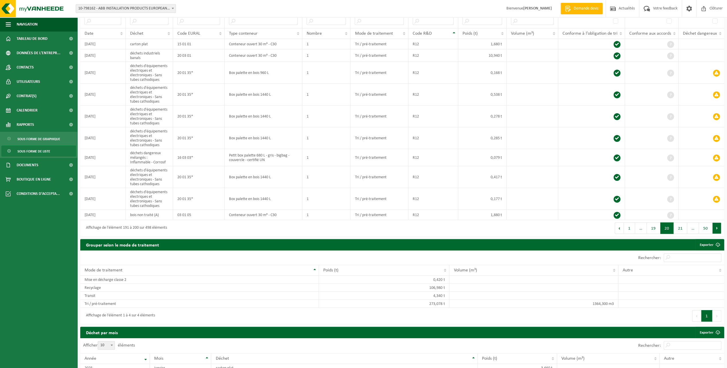
click at [483, 224] on button "Suivant" at bounding box center [717, 227] width 9 height 11
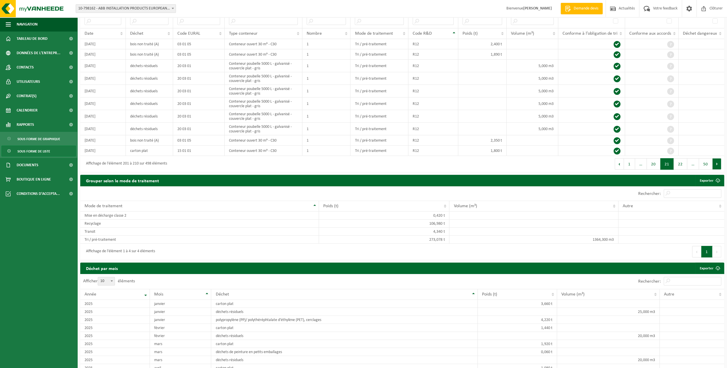
click at [483, 162] on button "Suivant" at bounding box center [717, 163] width 9 height 11
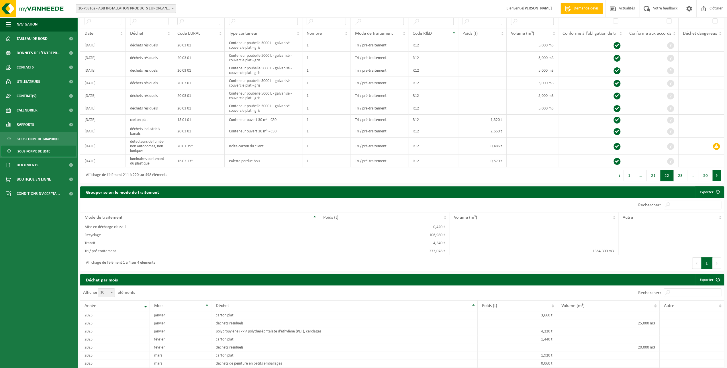
click at [483, 171] on button "Suivant" at bounding box center [717, 175] width 9 height 11
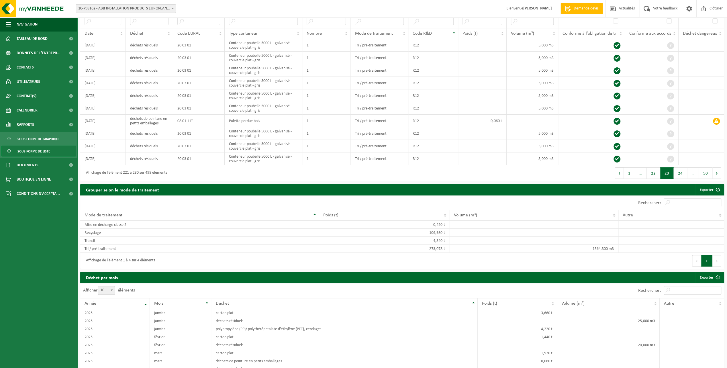
click at [483, 171] on button "Suivant" at bounding box center [717, 172] width 9 height 11
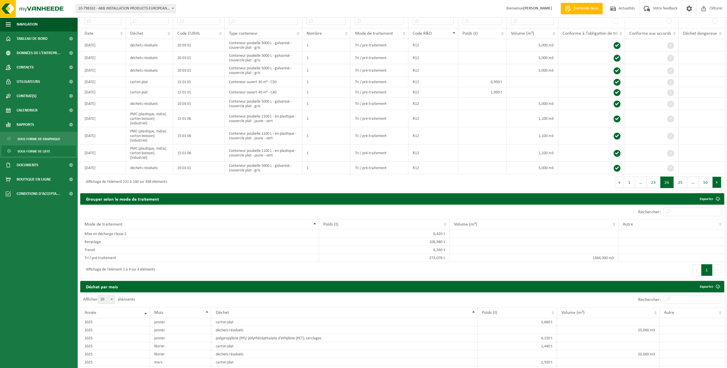
click at [483, 179] on button "Suivant" at bounding box center [717, 182] width 9 height 11
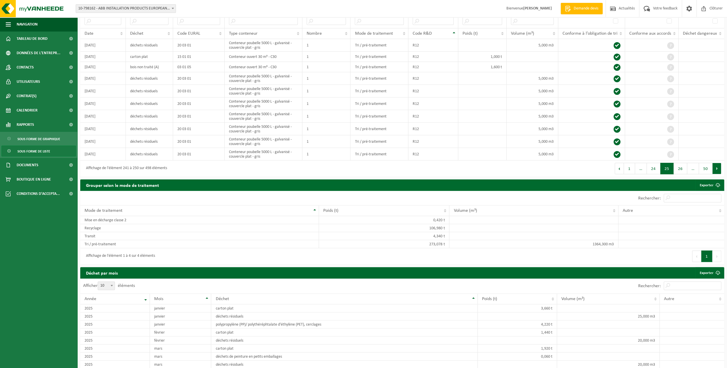
click at [483, 168] on button "Suivant" at bounding box center [717, 168] width 9 height 11
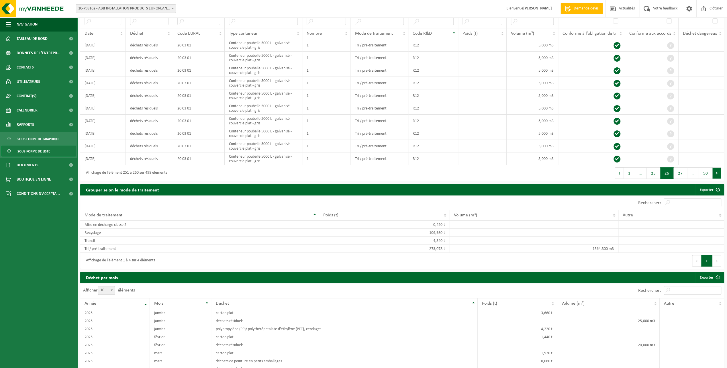
click at [483, 171] on button "Suivant" at bounding box center [717, 172] width 9 height 11
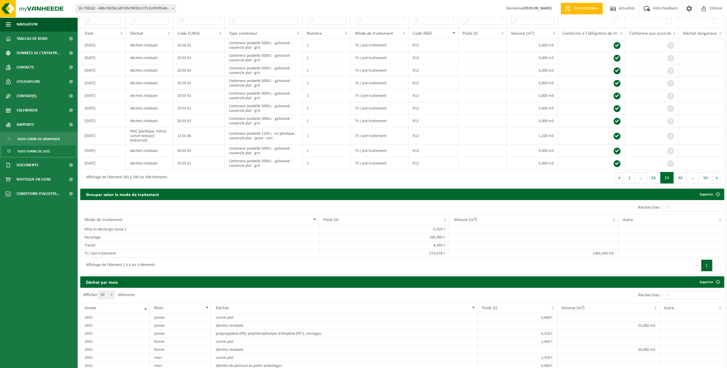
click at [483, 172] on button "Suivant" at bounding box center [717, 177] width 9 height 11
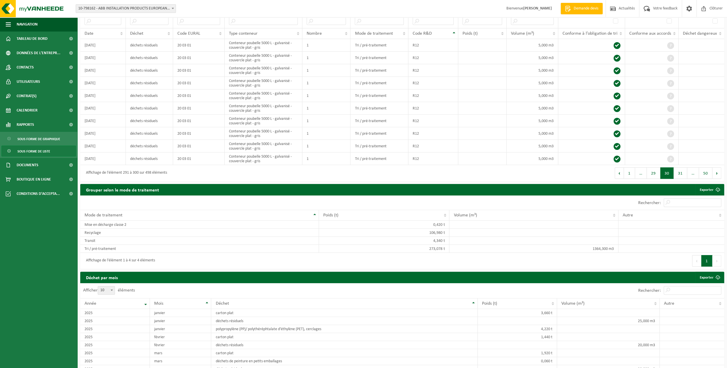
click at [483, 171] on button "Suivant" at bounding box center [717, 172] width 9 height 11
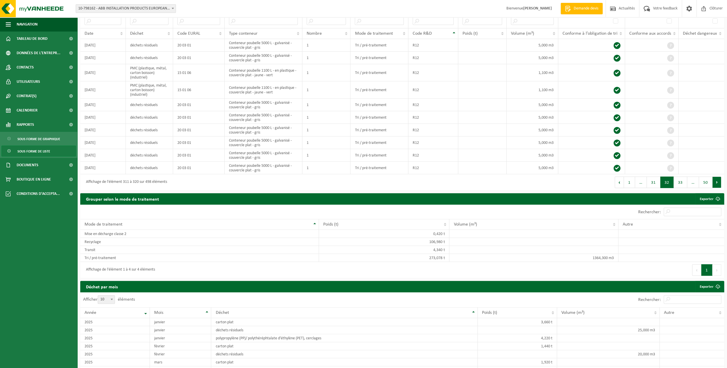
click at [483, 178] on button "Suivant" at bounding box center [717, 182] width 9 height 11
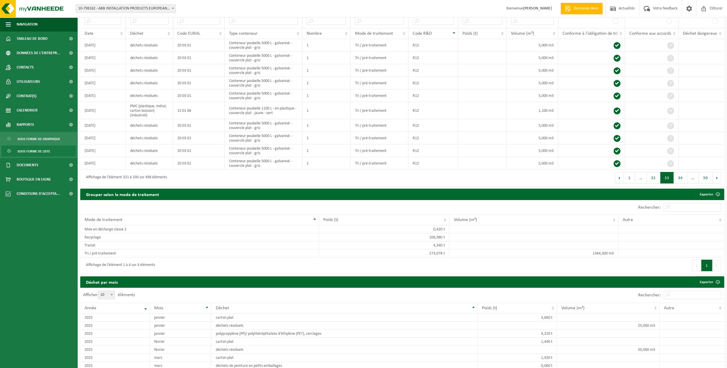
click at [483, 178] on button "Suivant" at bounding box center [717, 177] width 9 height 11
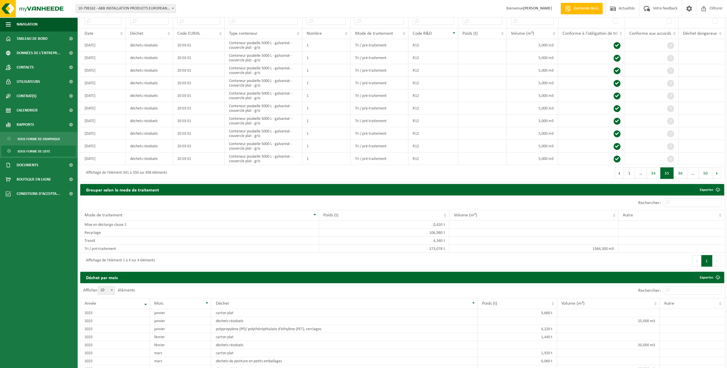
click at [483, 178] on div "Premier Précédent 1 … 34 35 36 … 50 Suivant Dernier" at bounding box center [563, 173] width 322 height 16
click at [483, 173] on button "Suivant" at bounding box center [717, 172] width 9 height 11
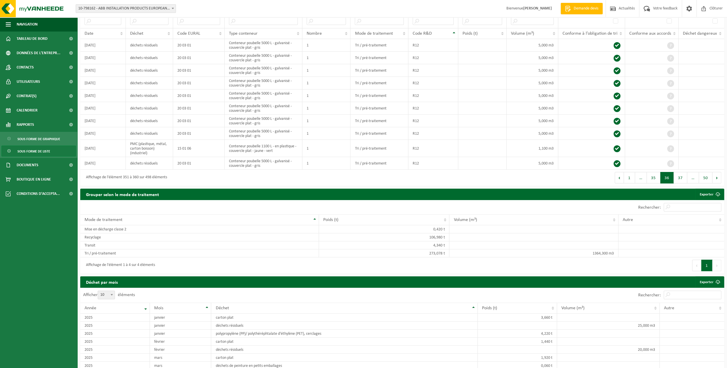
click at [483, 173] on button "Suivant" at bounding box center [717, 177] width 9 height 11
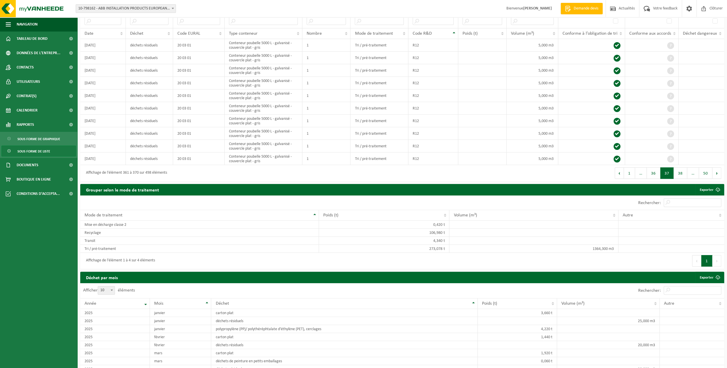
click at [483, 173] on button "Suivant" at bounding box center [717, 172] width 9 height 11
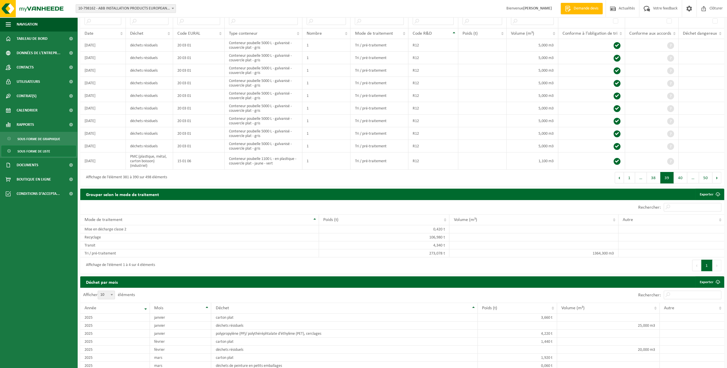
click at [483, 173] on button "Suivant" at bounding box center [717, 177] width 9 height 11
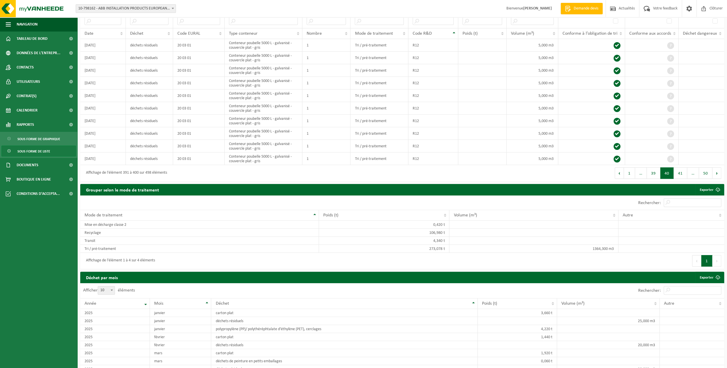
click at [483, 173] on button "Suivant" at bounding box center [717, 172] width 9 height 11
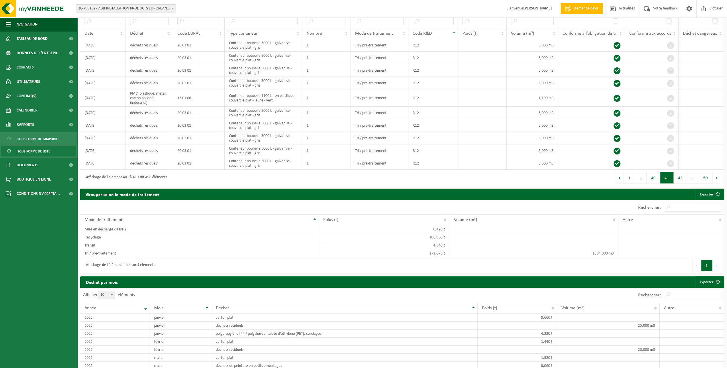
click at [483, 173] on button "Suivant" at bounding box center [717, 177] width 9 height 11
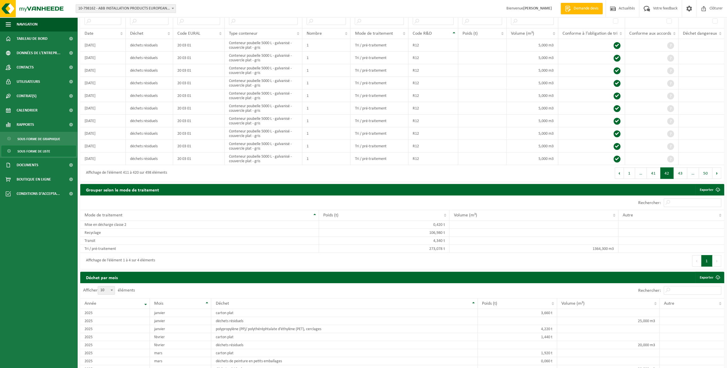
click at [483, 173] on button "Suivant" at bounding box center [717, 172] width 9 height 11
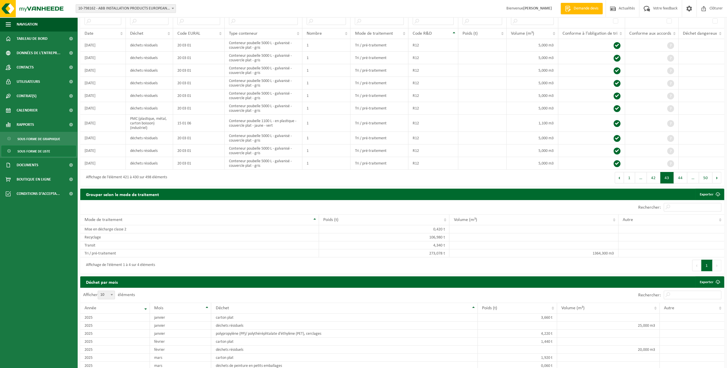
click at [483, 173] on button "Suivant" at bounding box center [717, 177] width 9 height 11
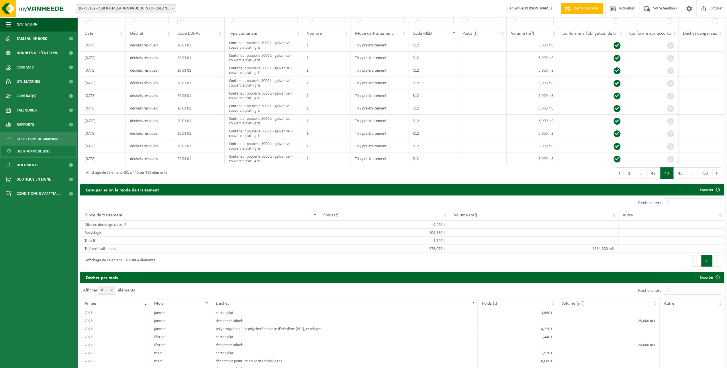
click at [483, 173] on button "Suivant" at bounding box center [717, 172] width 9 height 11
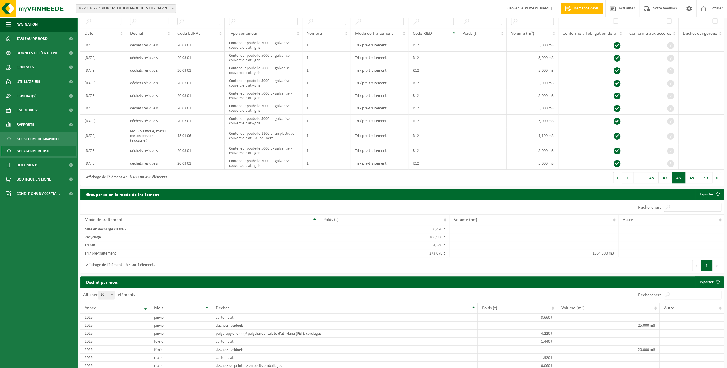
click at [483, 173] on button "Suivant" at bounding box center [717, 177] width 9 height 11
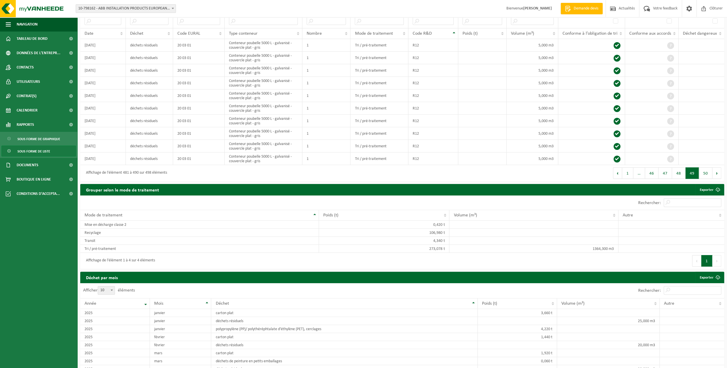
click at [483, 173] on button "Suivant" at bounding box center [717, 172] width 9 height 11
